Goal: Task Accomplishment & Management: Use online tool/utility

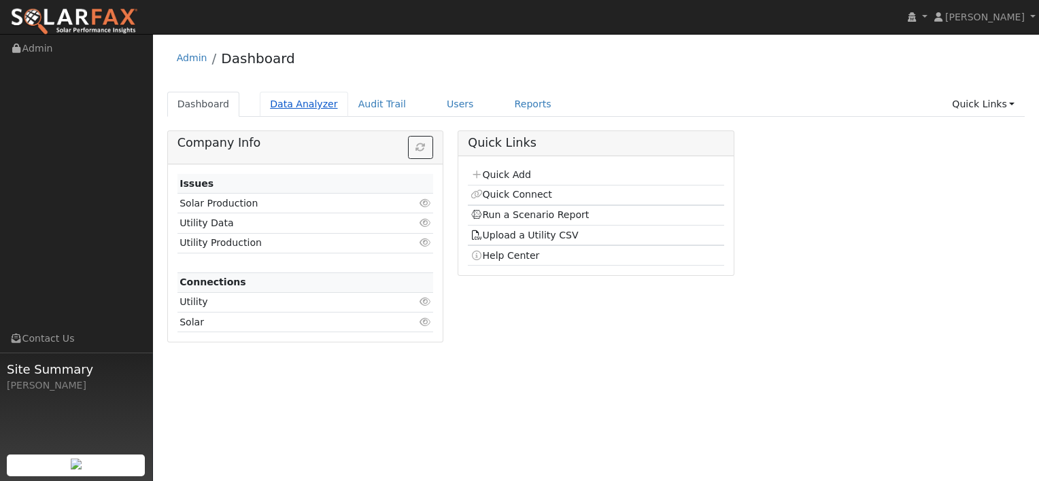
click at [275, 104] on link "Data Analyzer" at bounding box center [304, 104] width 88 height 25
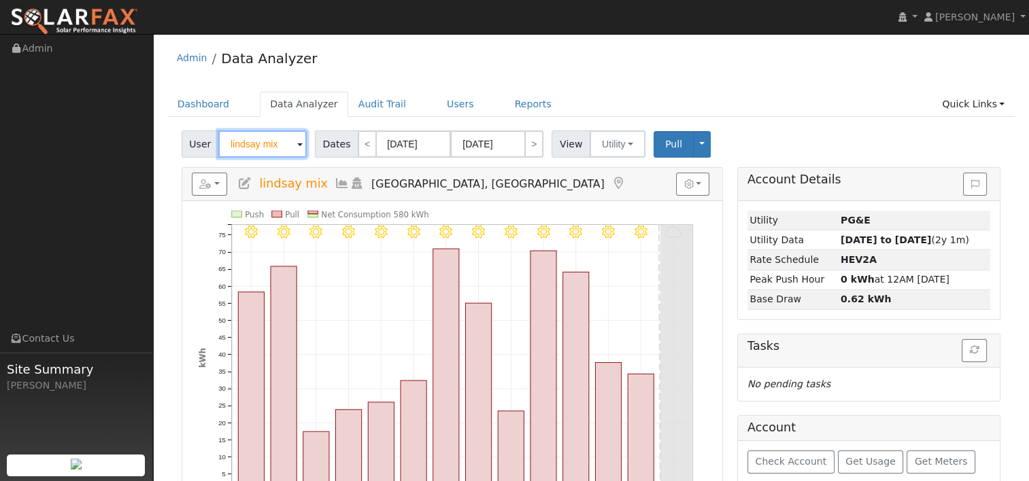
drag, startPoint x: 286, startPoint y: 144, endPoint x: 195, endPoint y: 139, distance: 90.5
click at [195, 139] on div "User lindsay mix" at bounding box center [246, 144] width 128 height 27
paste input "Ogren"
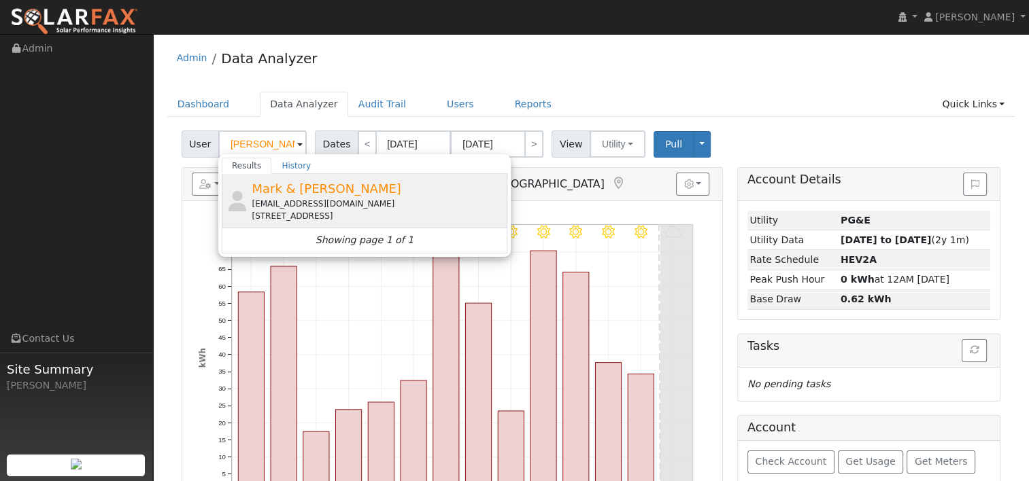
click at [291, 207] on div "mojosq@yahoo.com" at bounding box center [378, 204] width 252 height 12
type input "Mark & Katrina Ogren"
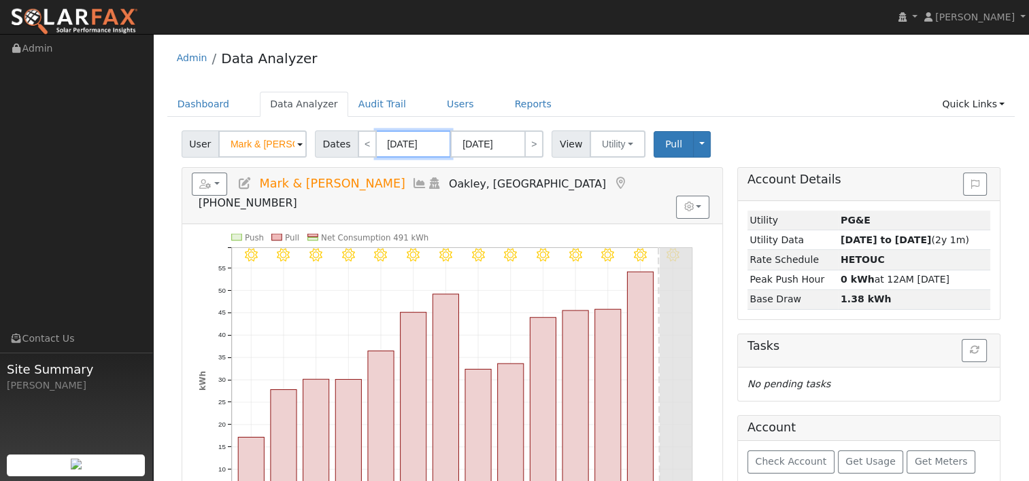
click at [409, 142] on input "09/11/2025" at bounding box center [413, 144] width 75 height 27
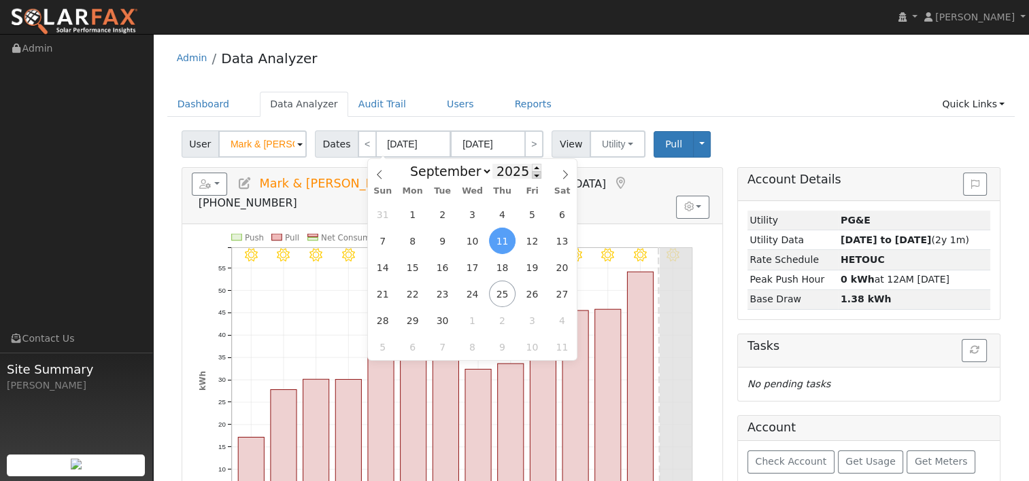
click at [532, 175] on span at bounding box center [537, 174] width 10 height 7
type input "2024"
click at [439, 294] on span "24" at bounding box center [442, 294] width 27 height 27
type input "09/24/2024"
type input "10/07/2024"
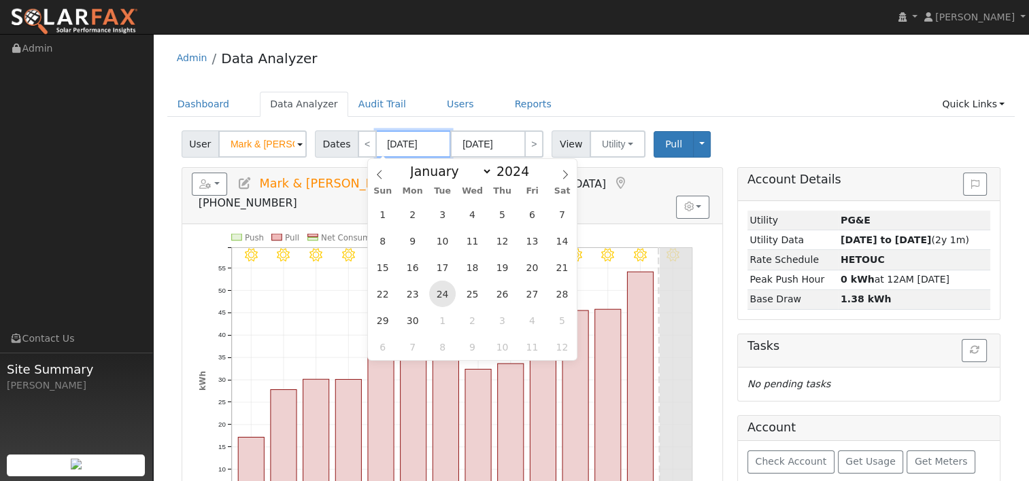
select select "9"
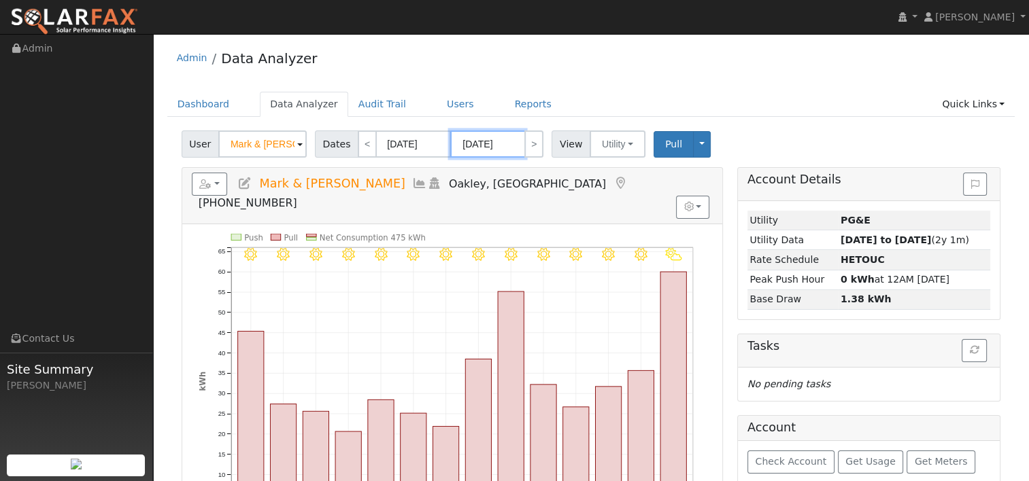
click at [499, 139] on input "10/07/2024" at bounding box center [487, 144] width 75 height 27
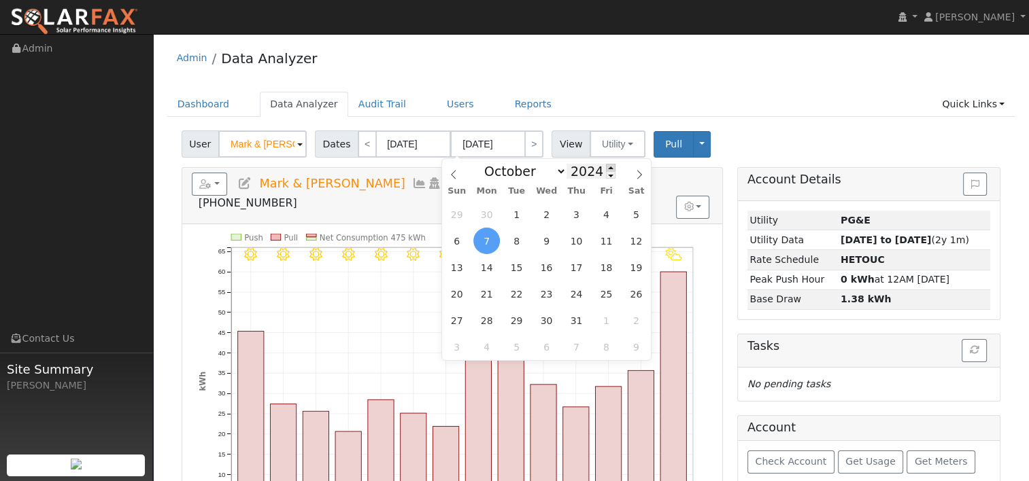
click at [606, 167] on span at bounding box center [611, 167] width 10 height 7
type input "2025"
click at [449, 167] on span at bounding box center [453, 170] width 23 height 23
select select "8"
click at [510, 298] on span "23" at bounding box center [516, 294] width 27 height 27
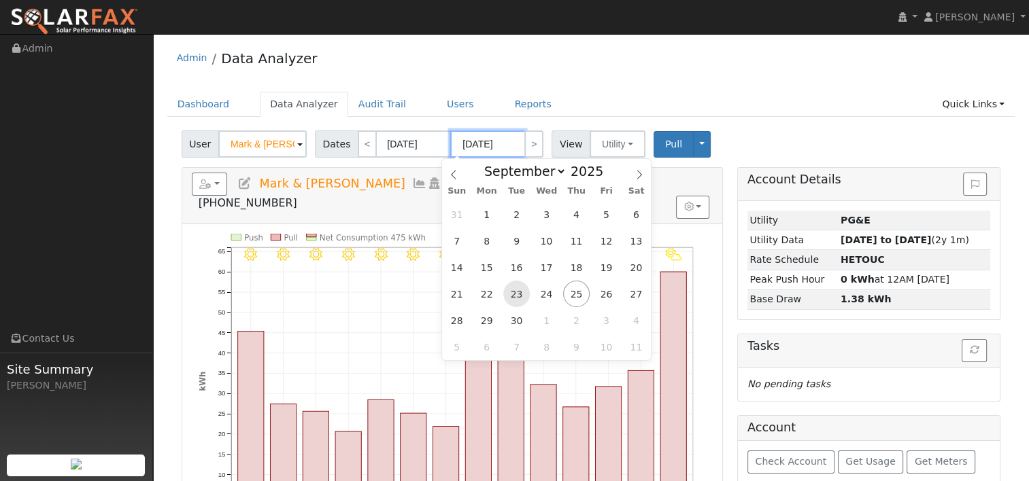
type input "09/23/2025"
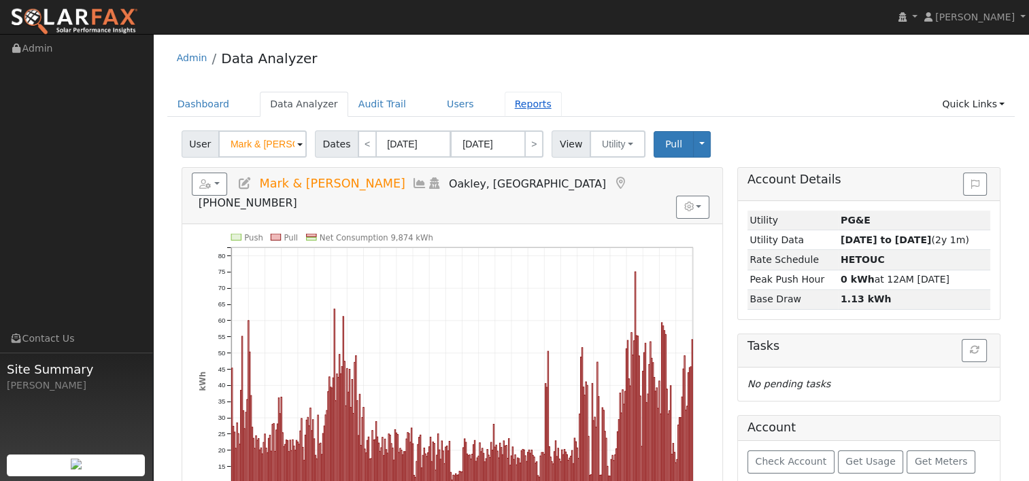
click at [504, 101] on link "Reports" at bounding box center [532, 104] width 57 height 25
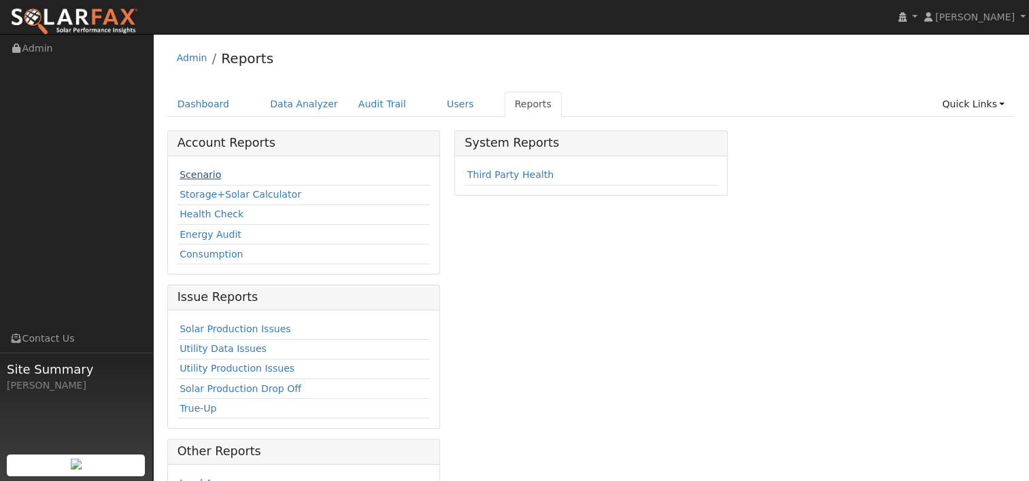
click at [192, 171] on link "Scenario" at bounding box center [199, 174] width 41 height 11
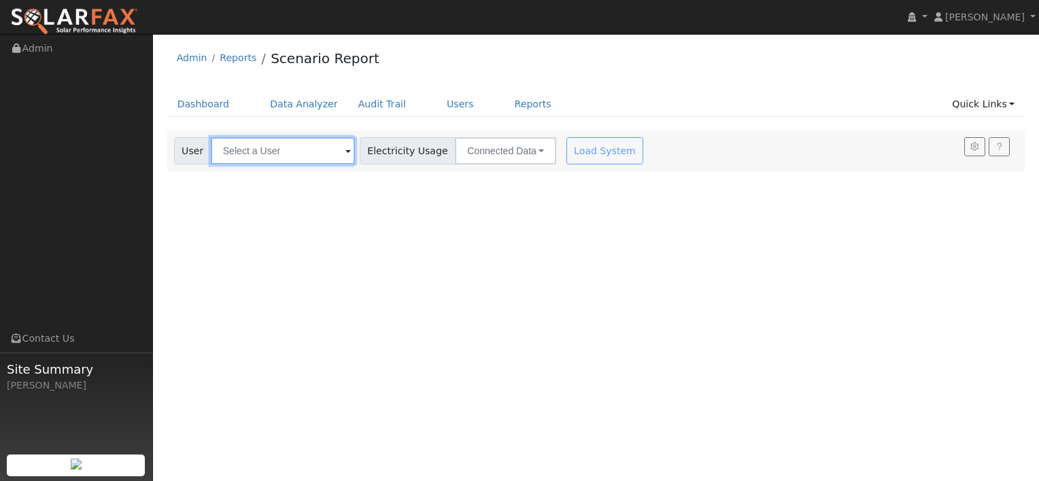
click at [300, 151] on input "text" at bounding box center [283, 150] width 144 height 27
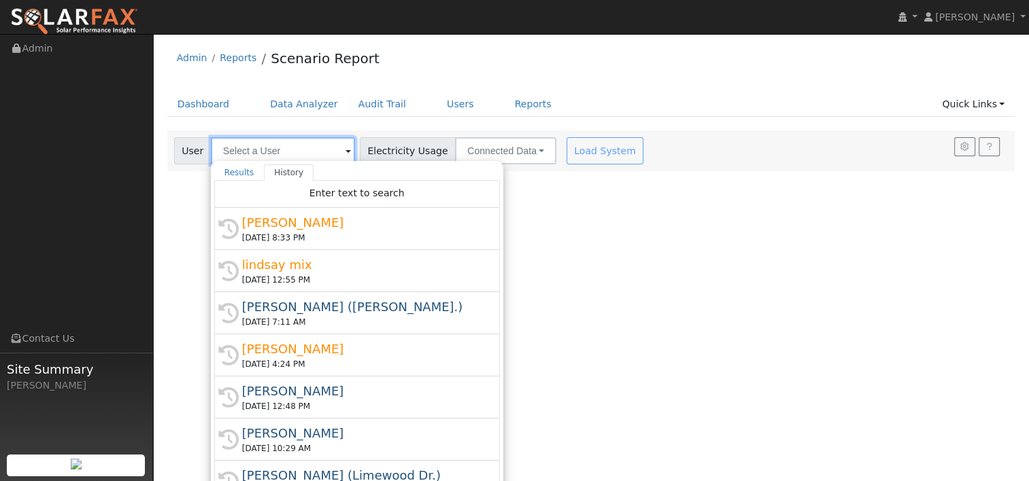
paste input "[PERSON_NAME]"
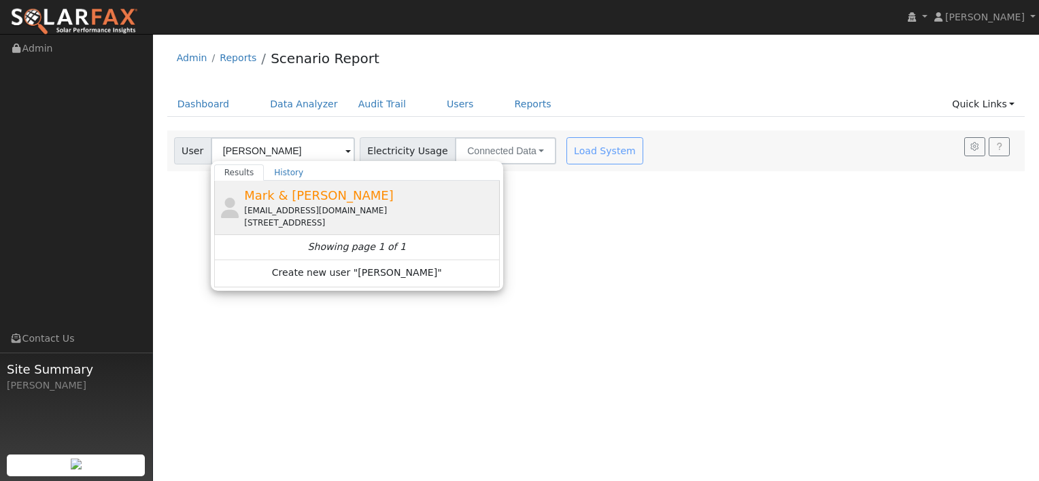
click at [296, 210] on div "[EMAIL_ADDRESS][DOMAIN_NAME]" at bounding box center [370, 211] width 252 height 12
type input "Mark & [PERSON_NAME]"
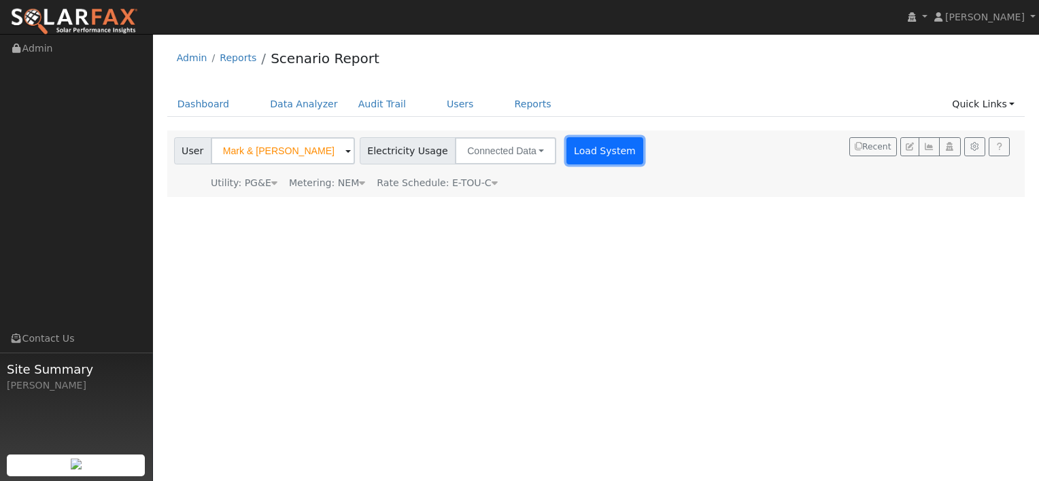
click at [571, 152] on button "Load System" at bounding box center [604, 150] width 77 height 27
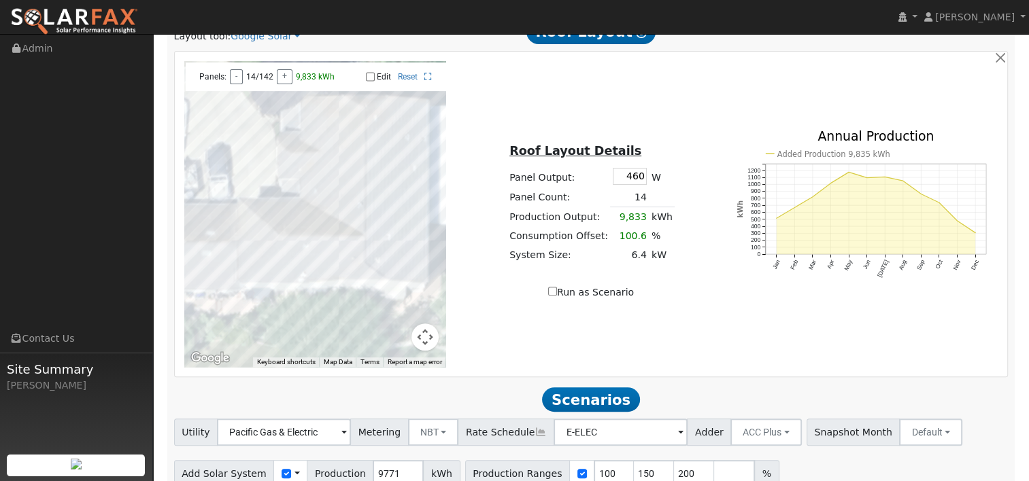
scroll to position [413, 0]
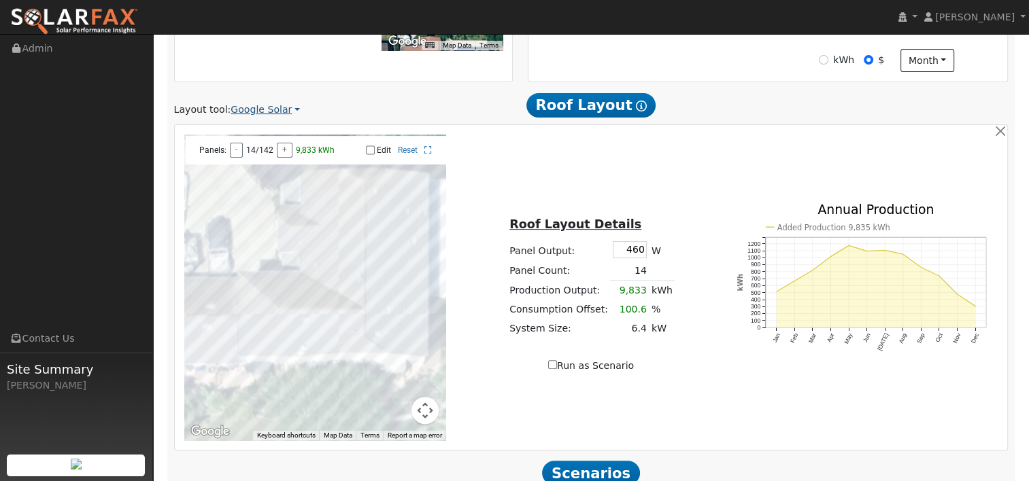
click at [286, 109] on link "Google Solar" at bounding box center [264, 110] width 69 height 14
click at [267, 176] on link "Aurora" at bounding box center [274, 172] width 94 height 19
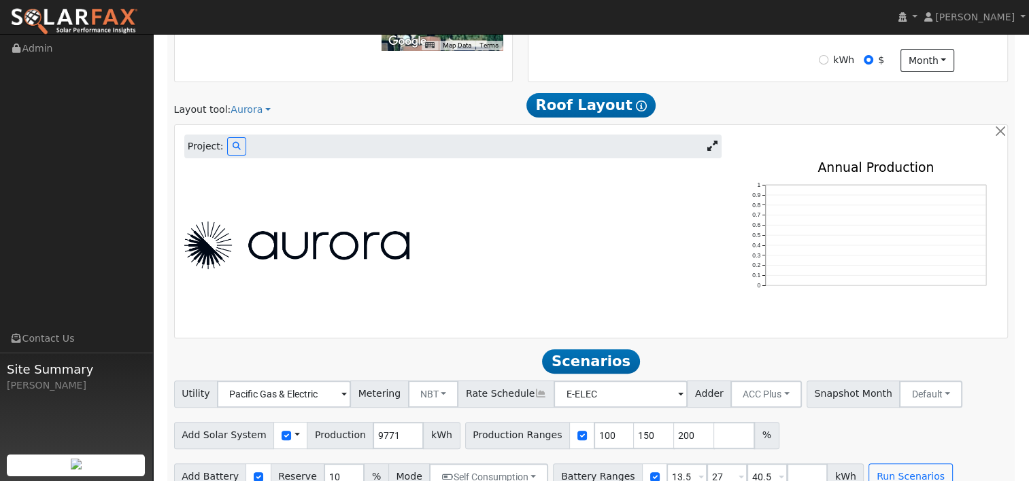
scroll to position [285, 0]
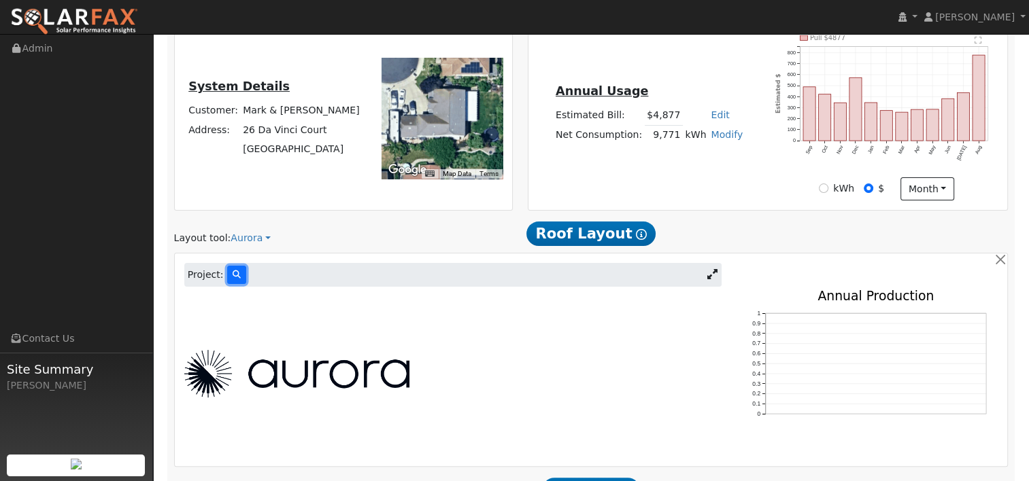
click at [235, 271] on icon at bounding box center [236, 275] width 8 height 8
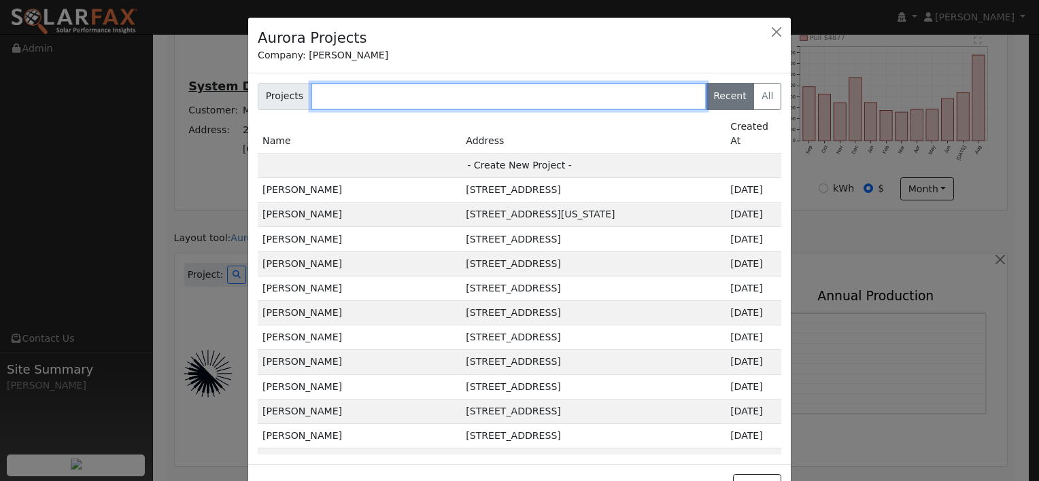
paste input "Ogren"
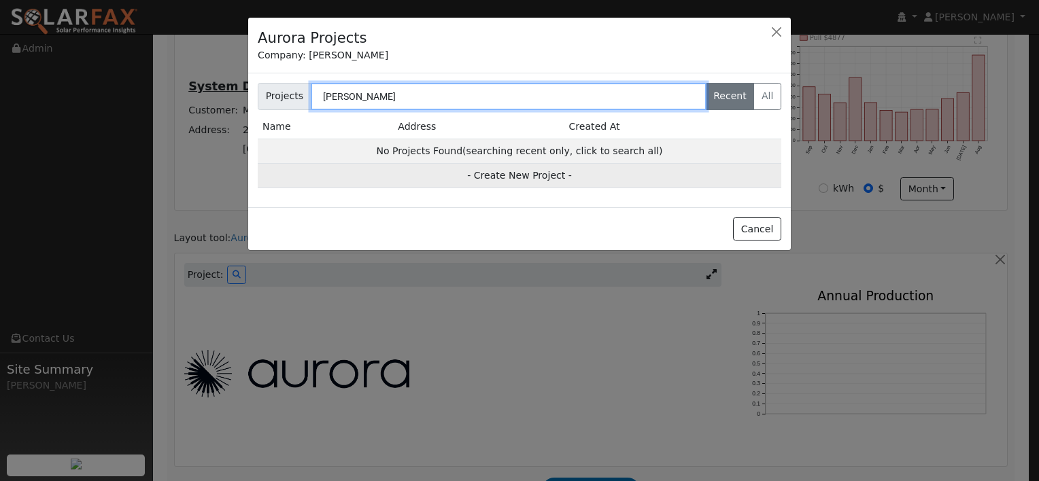
type input "Ogren"
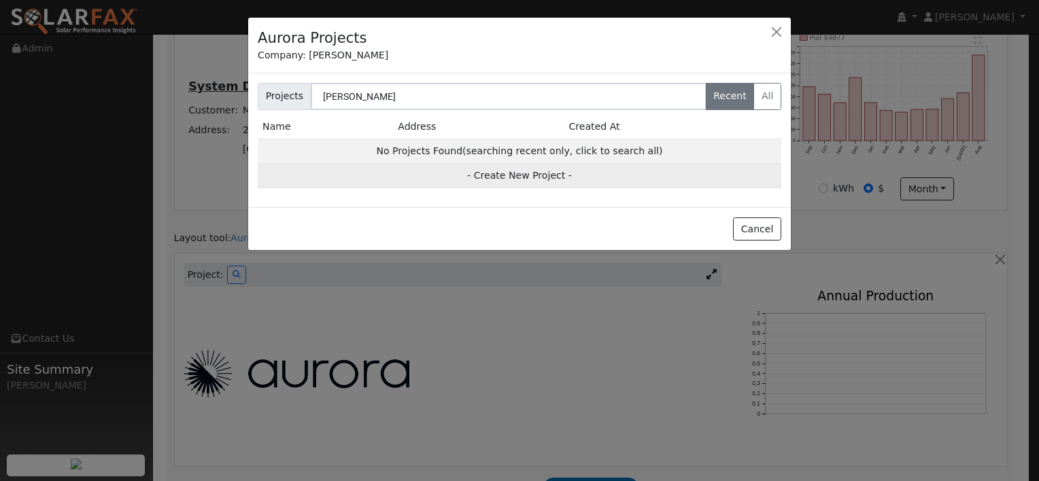
click at [519, 173] on td "- Create New Project -" at bounding box center [519, 176] width 523 height 24
type input "Mark & Katrina Ogren"
type input "26 Da Vinci Court"
type input "Oakley"
type input "CA"
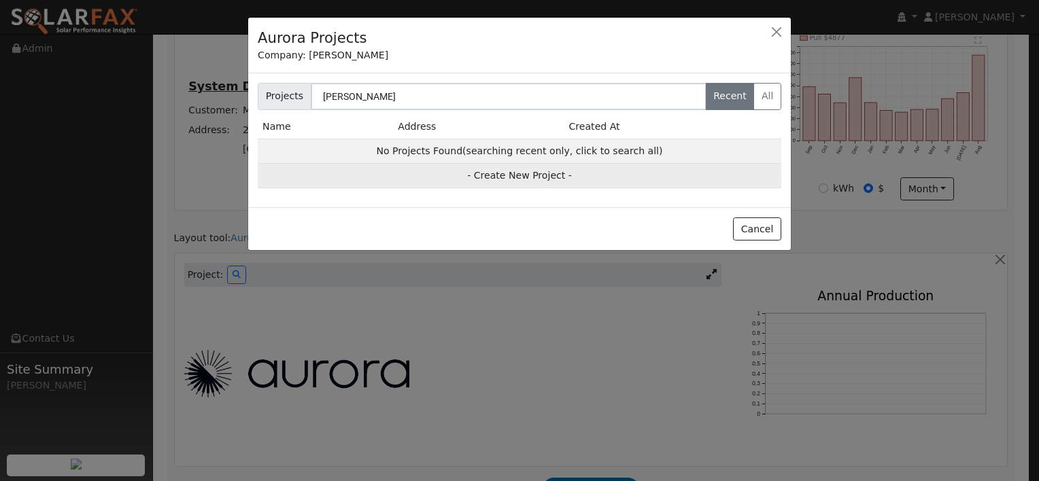
type input "94561"
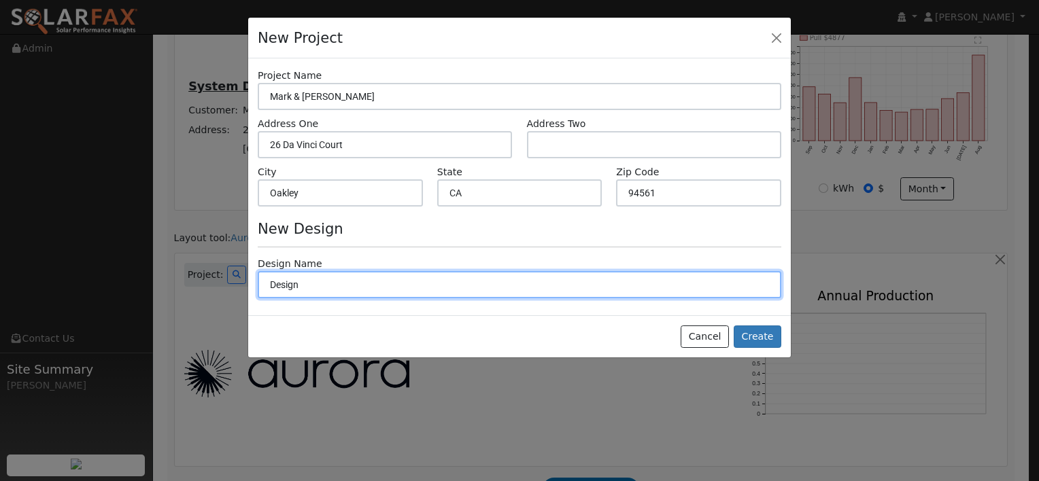
drag, startPoint x: 323, startPoint y: 283, endPoint x: 243, endPoint y: 279, distance: 79.6
click at [243, 279] on div "New Project Project Name Mark & Katrina Ogren Address One 26 Da Vinci Court Add…" at bounding box center [519, 240] width 1039 height 481
type input "MaxFit"
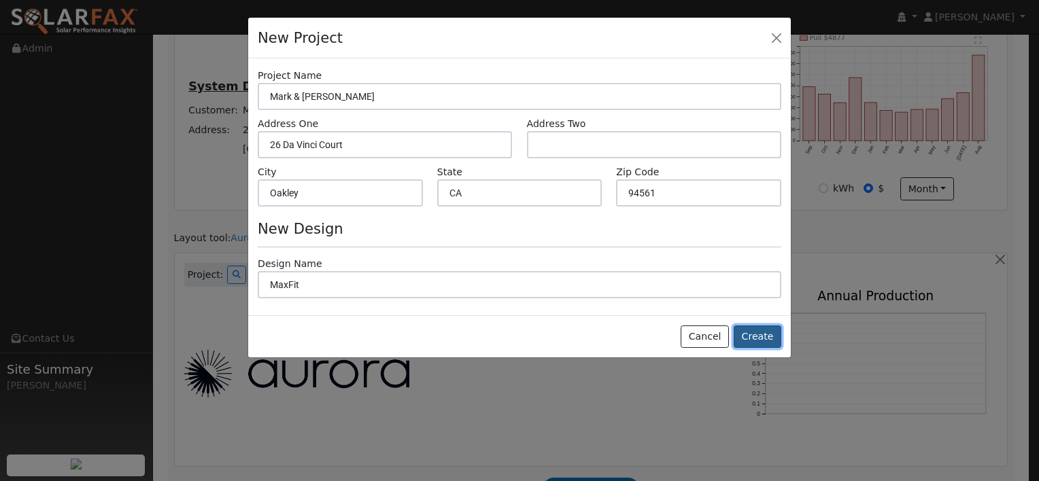
click at [755, 339] on button "Create" at bounding box center [757, 337] width 48 height 23
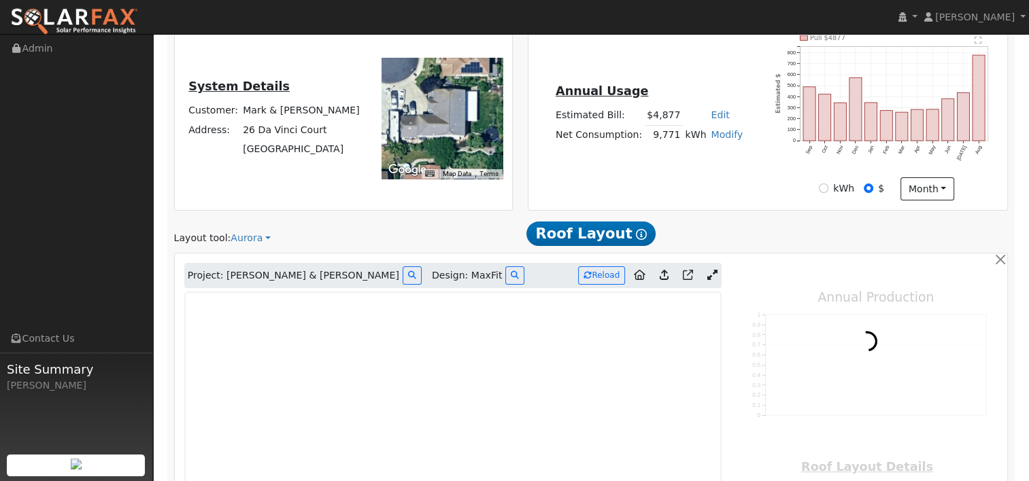
type input "0"
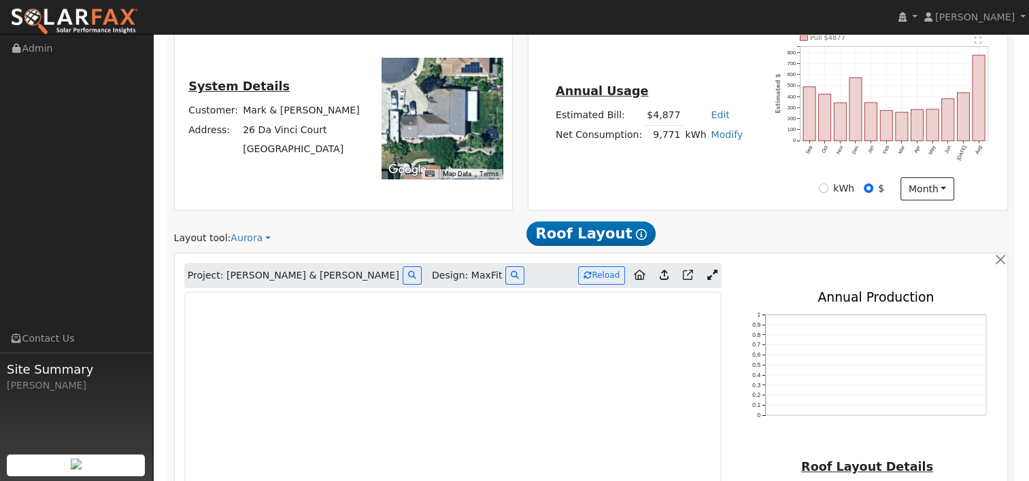
click at [715, 271] on icon at bounding box center [711, 275] width 10 height 10
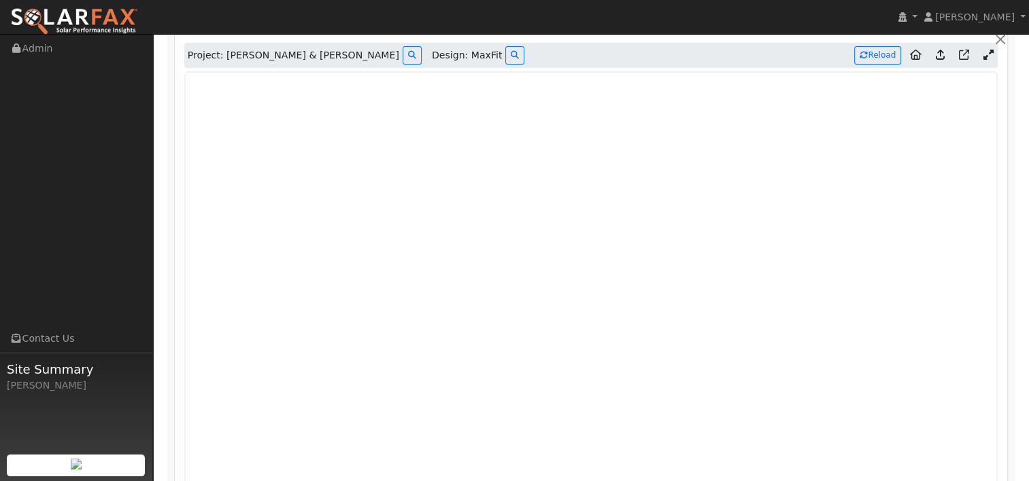
scroll to position [494, 0]
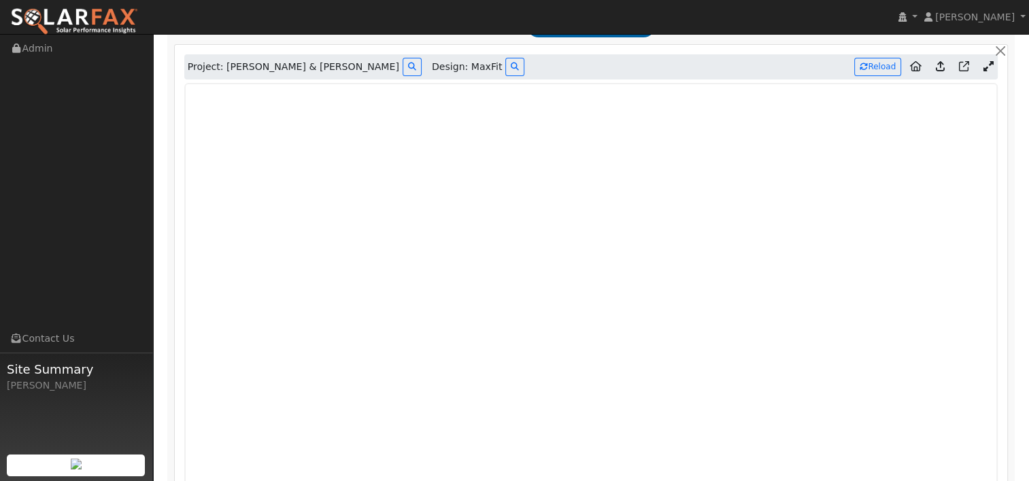
click at [939, 63] on icon at bounding box center [939, 66] width 9 height 10
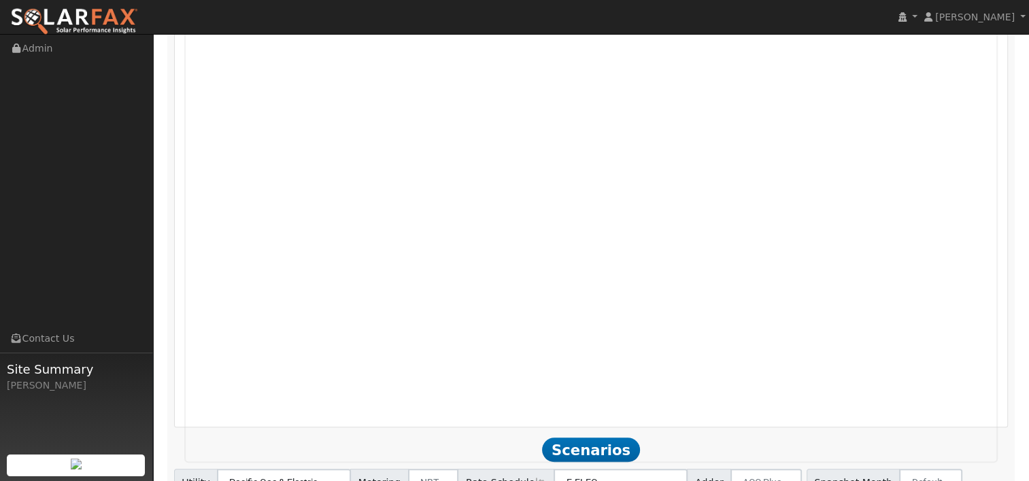
scroll to position [740, 0]
